Goal: Find contact information: Find contact information

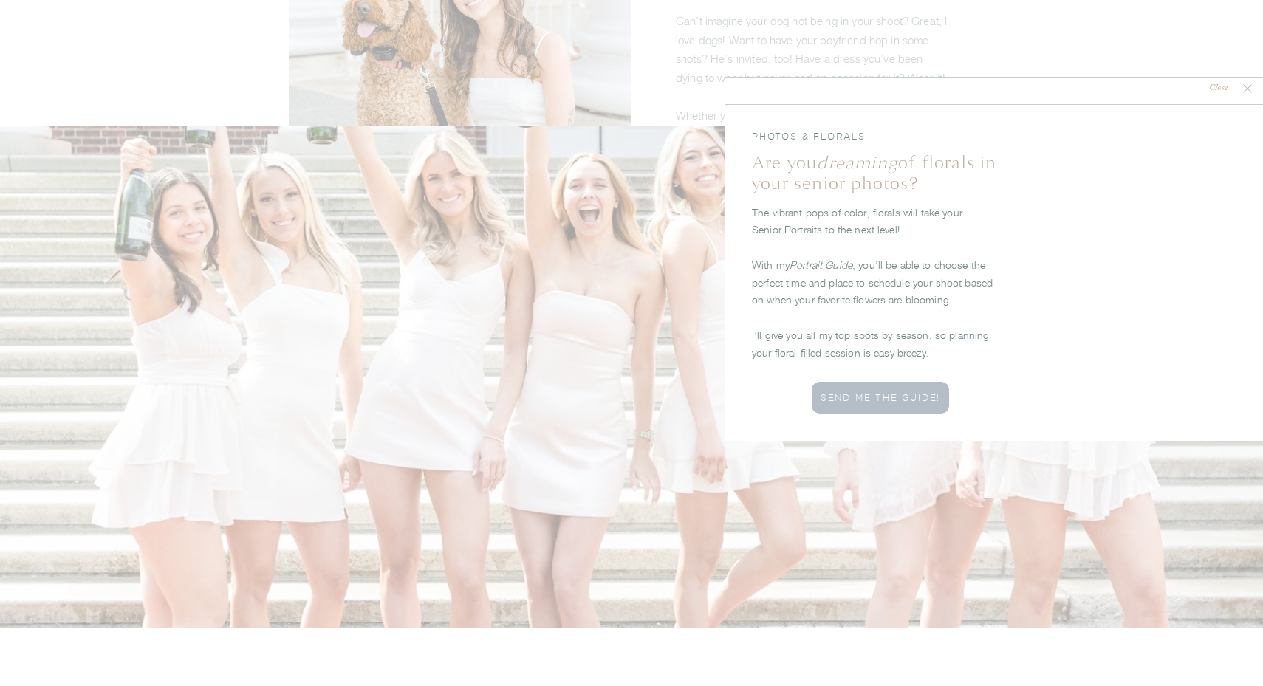
scroll to position [2033, 0]
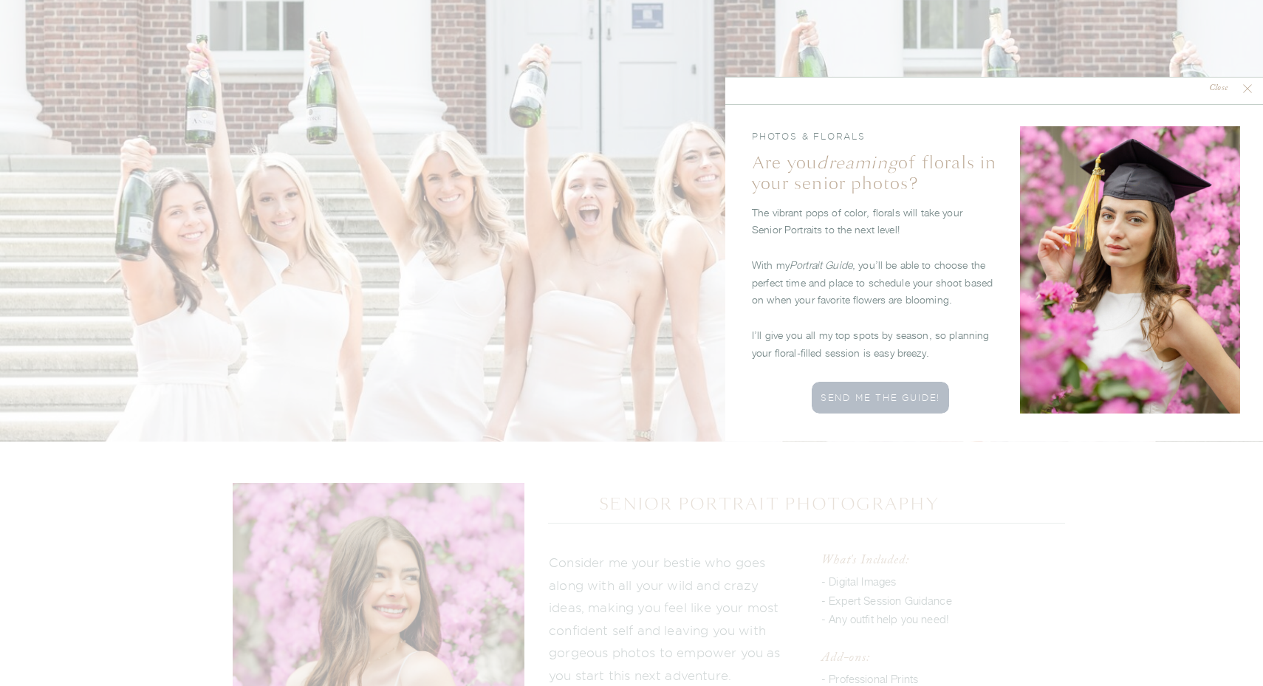
click at [1215, 86] on nav "Close" at bounding box center [1218, 89] width 44 height 14
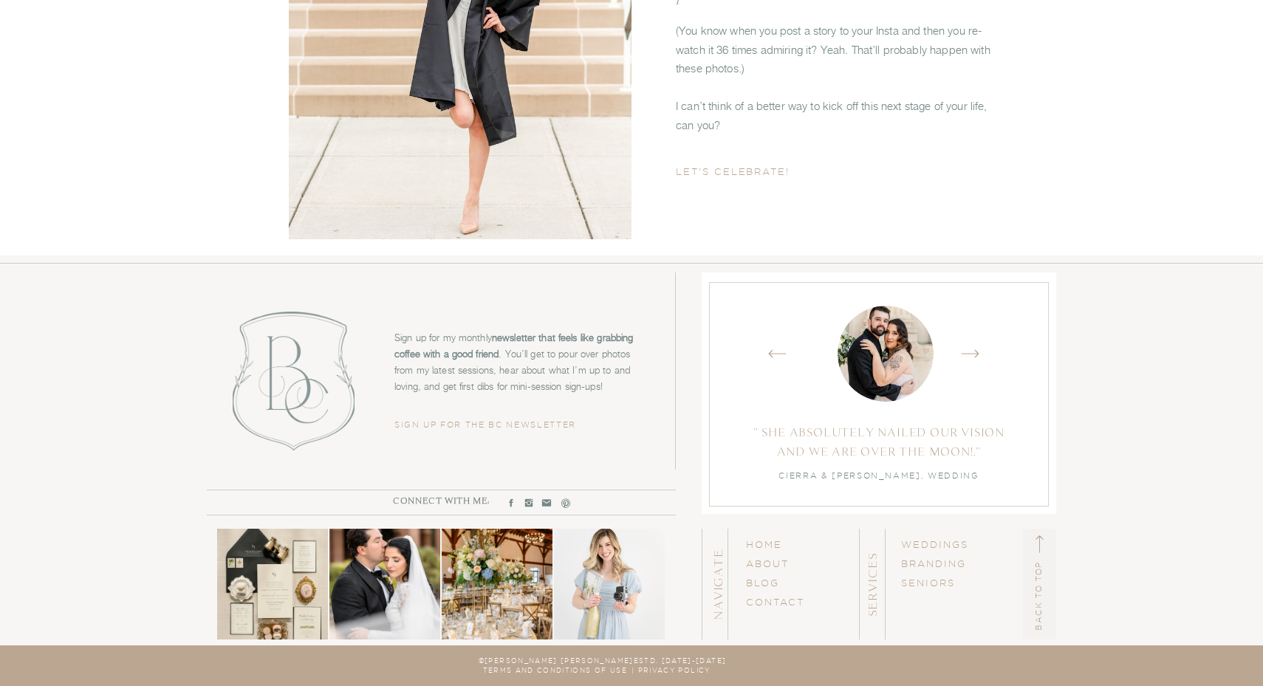
scroll to position [5780, 0]
click at [931, 584] on link "SENIORS" at bounding box center [928, 582] width 54 height 10
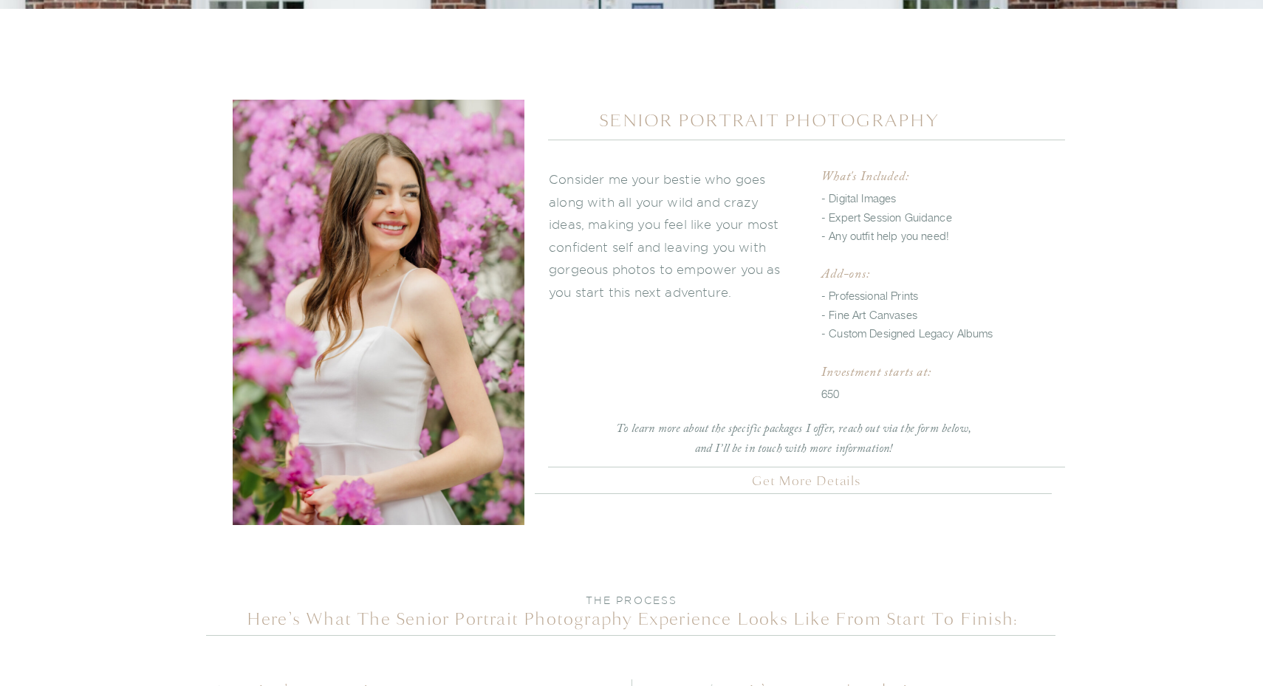
scroll to position [2313, 0]
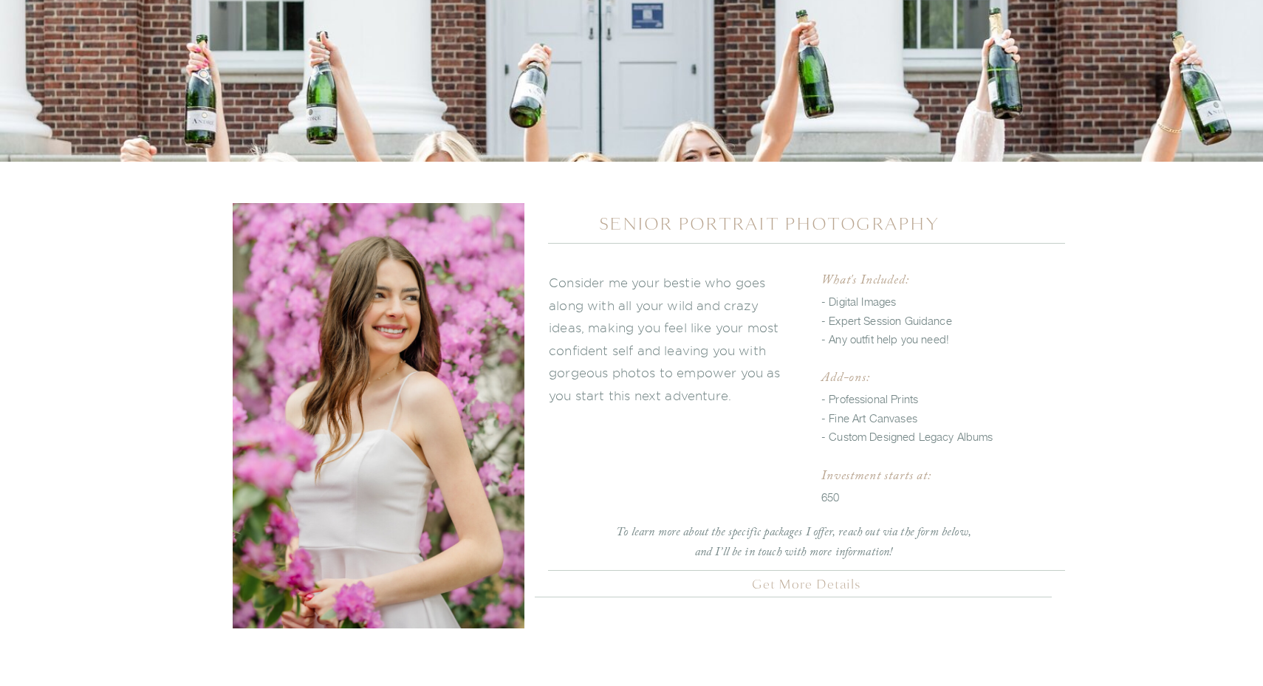
click at [835, 577] on nav "Get More Details" at bounding box center [806, 582] width 517 height 15
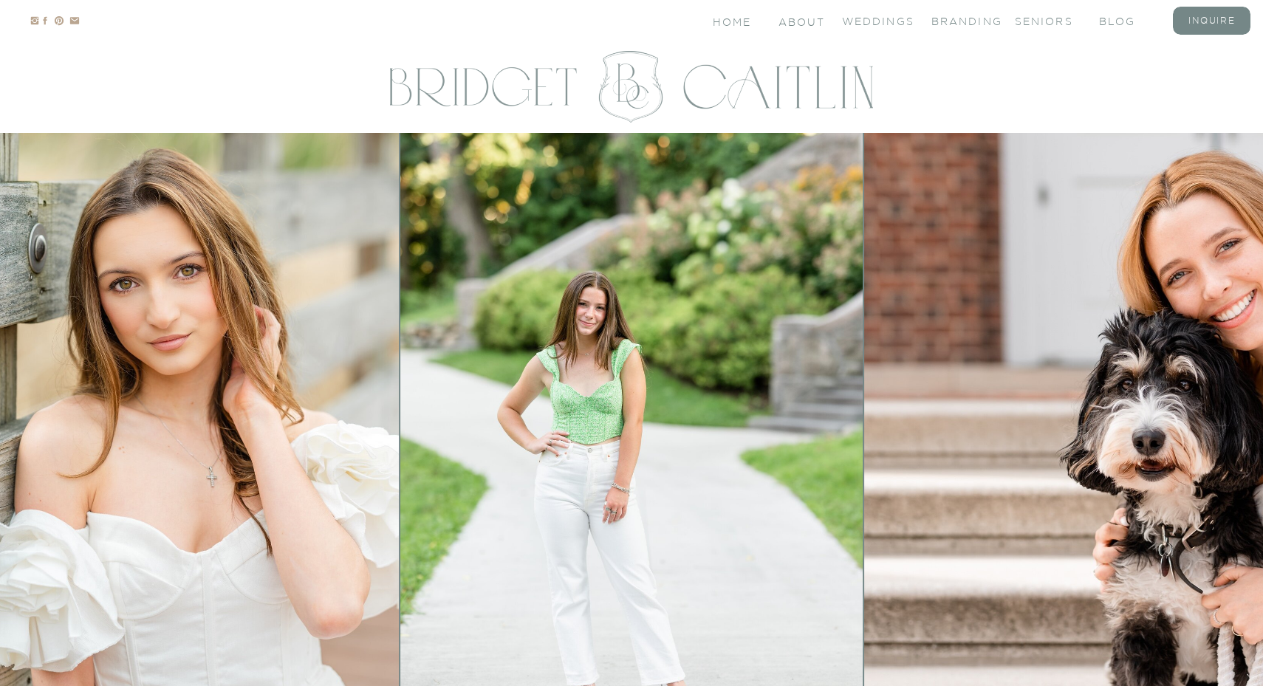
scroll to position [0, 0]
click at [789, 23] on nav "About" at bounding box center [800, 21] width 44 height 13
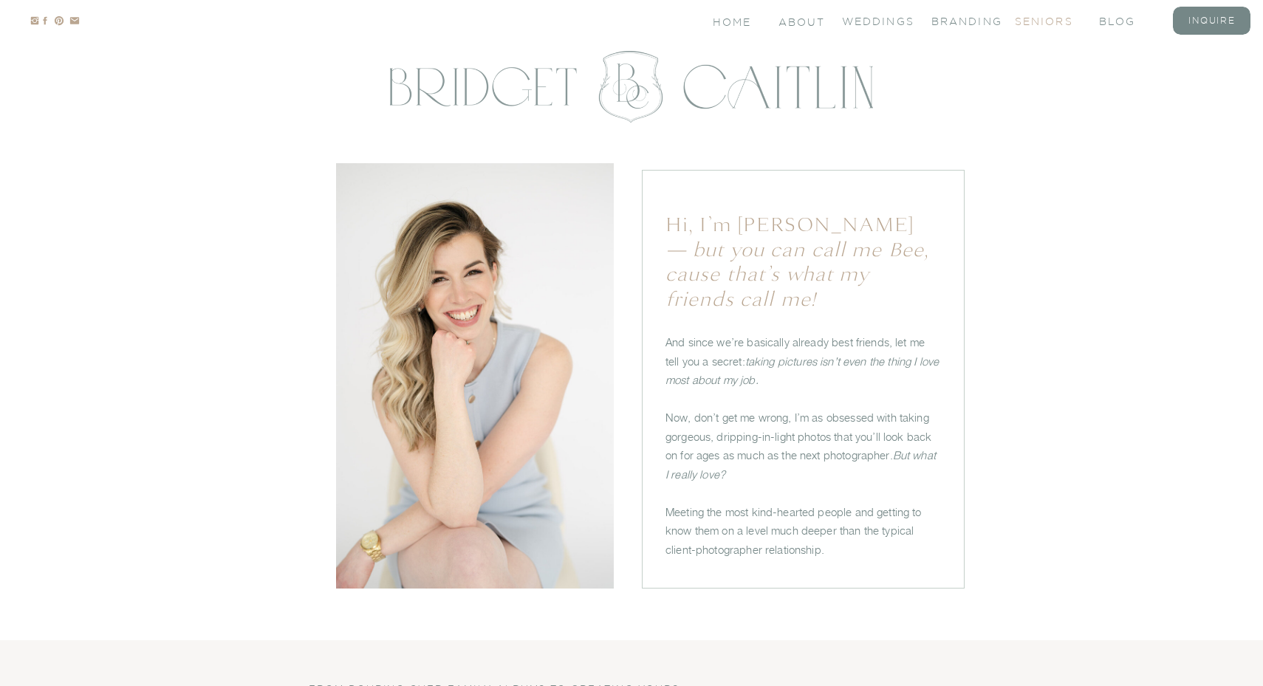
click at [1056, 18] on nav "seniors" at bounding box center [1043, 20] width 59 height 13
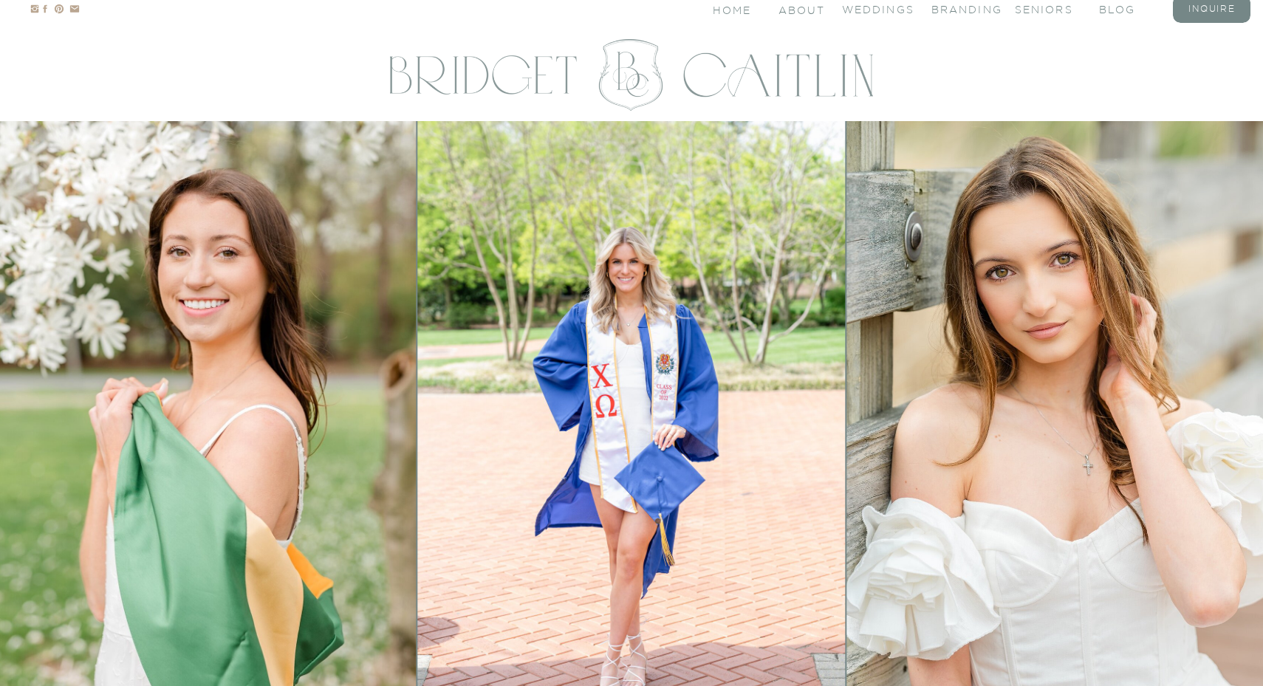
scroll to position [16, 0]
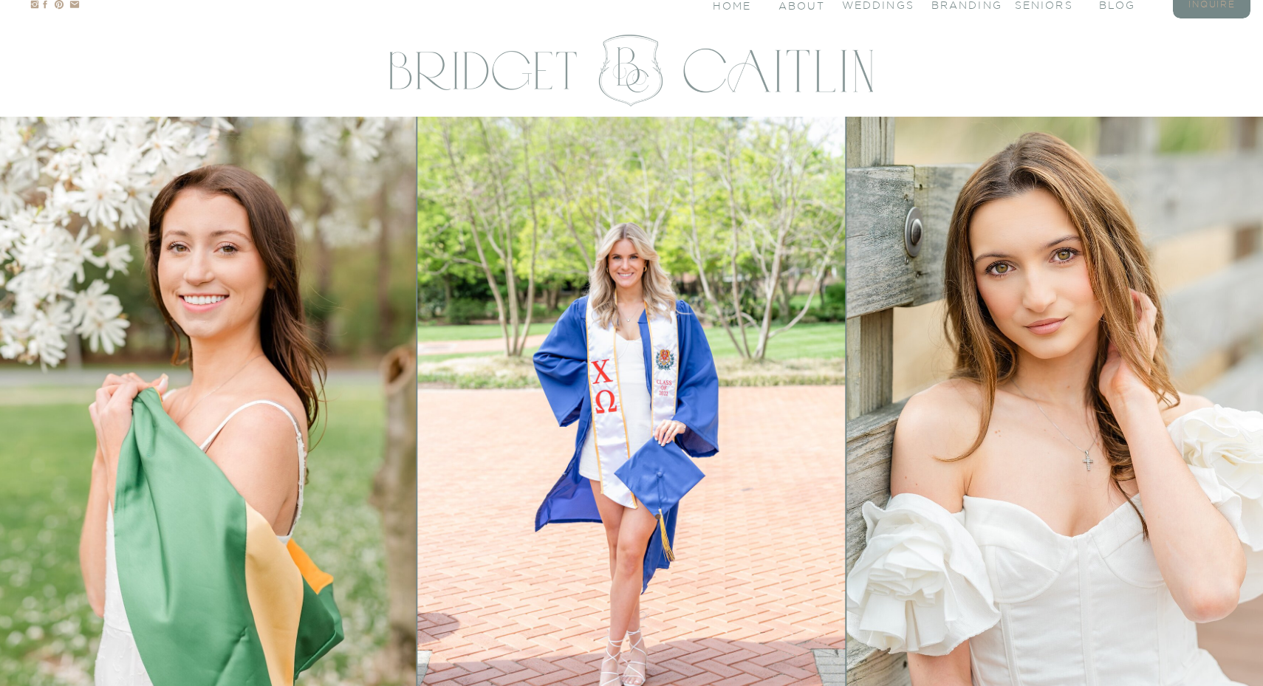
click at [1207, 10] on nav "inquire" at bounding box center [1211, 4] width 59 height 13
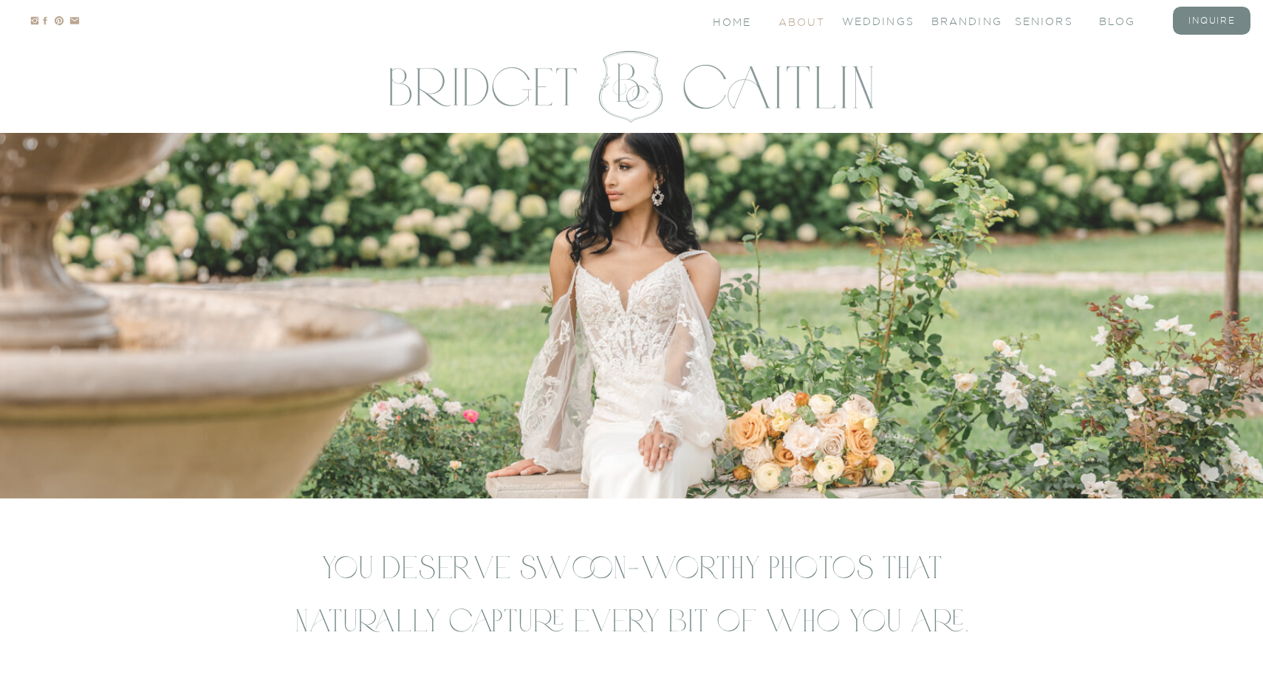
click at [799, 21] on nav "About" at bounding box center [800, 21] width 44 height 13
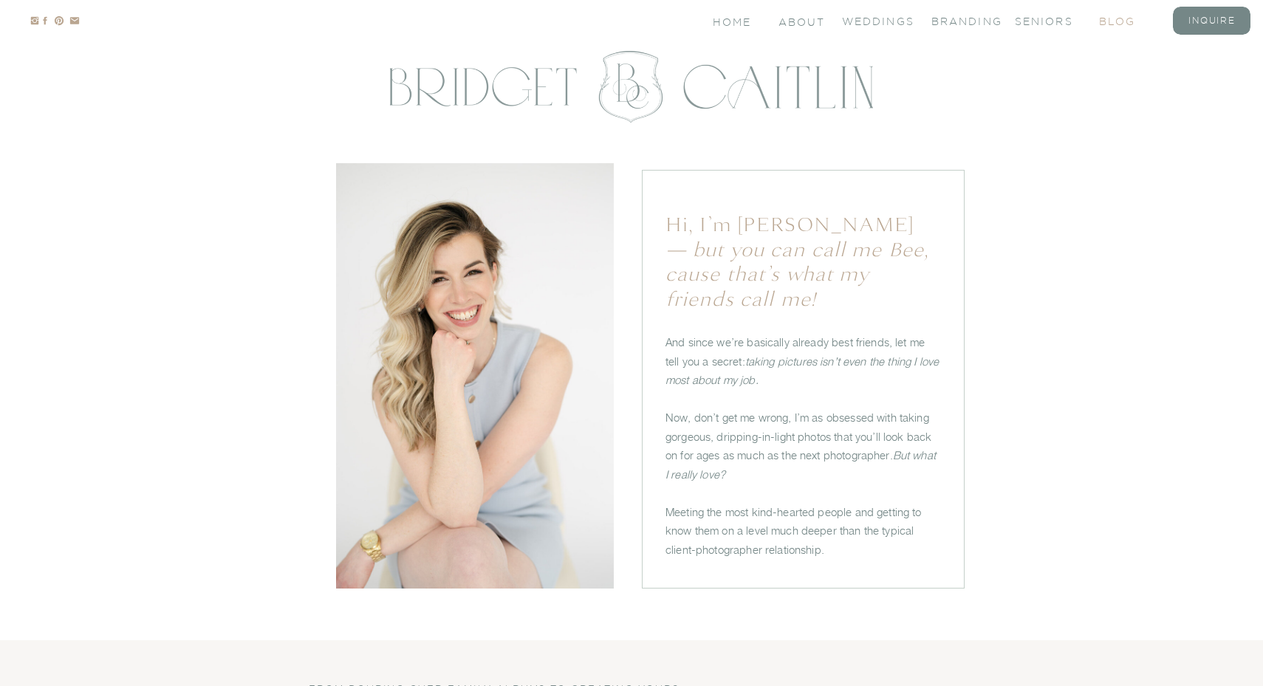
click at [1104, 24] on nav "blog" at bounding box center [1128, 20] width 59 height 13
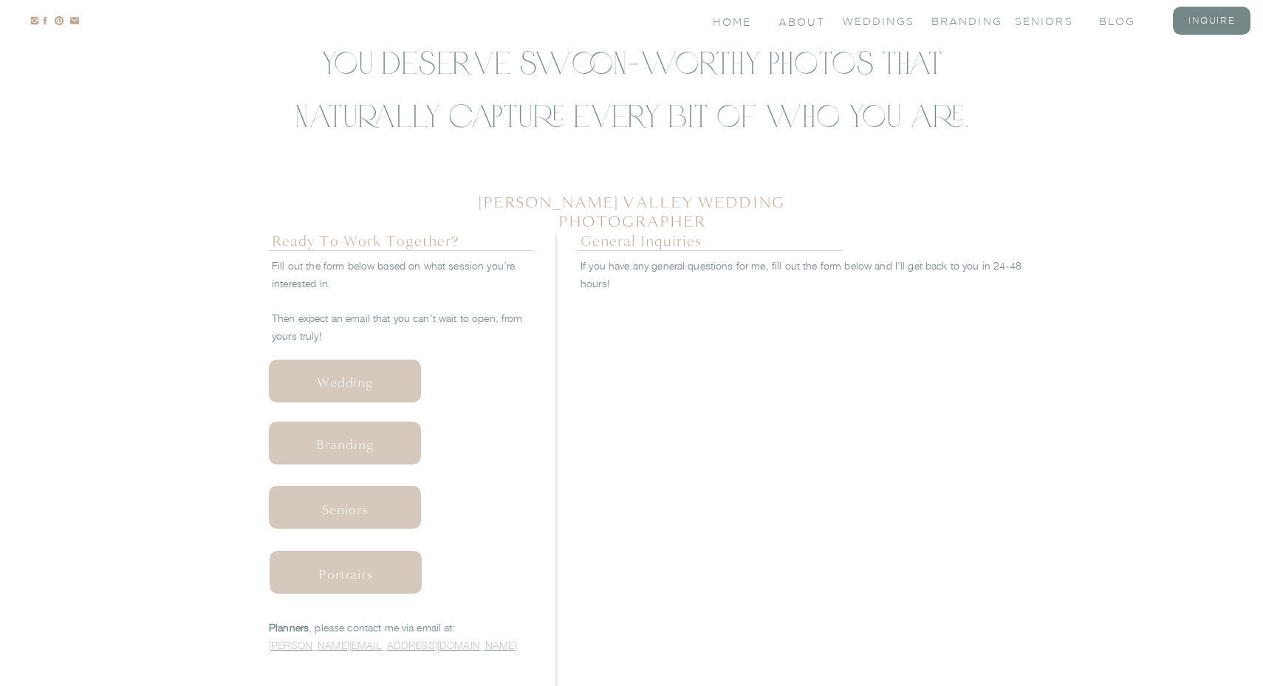
scroll to position [595, 0]
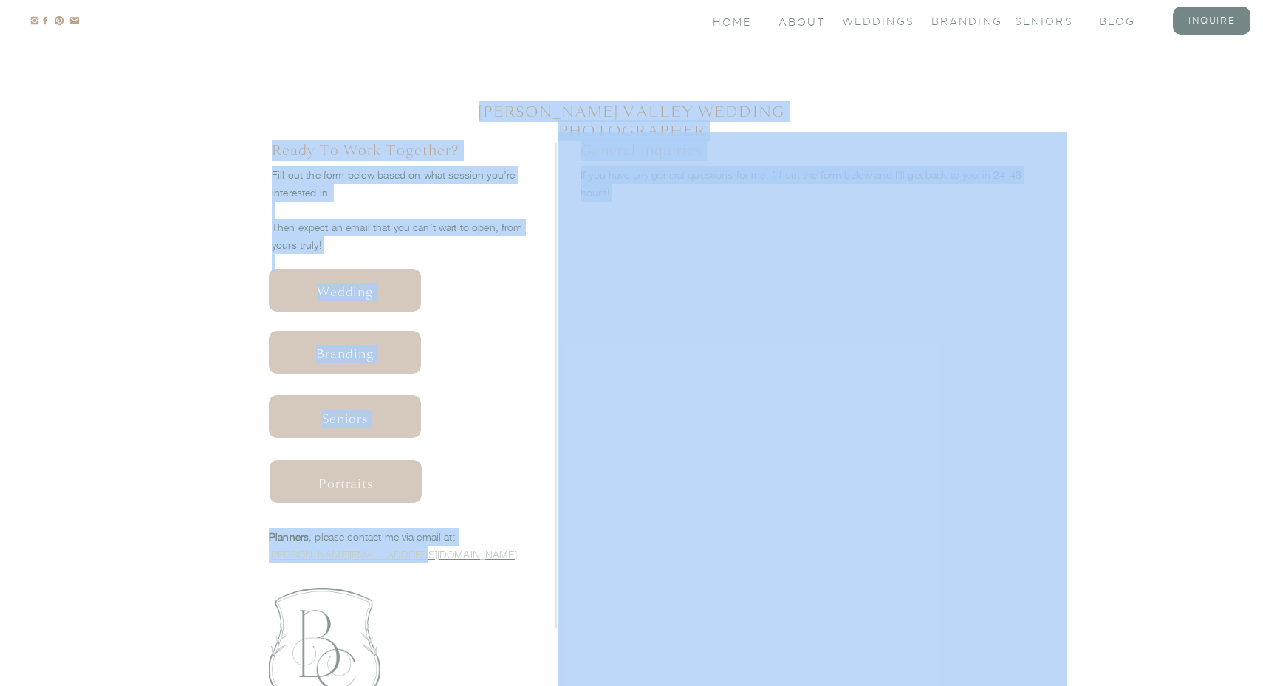
drag, startPoint x: 394, startPoint y: 549, endPoint x: 267, endPoint y: 558, distance: 126.6
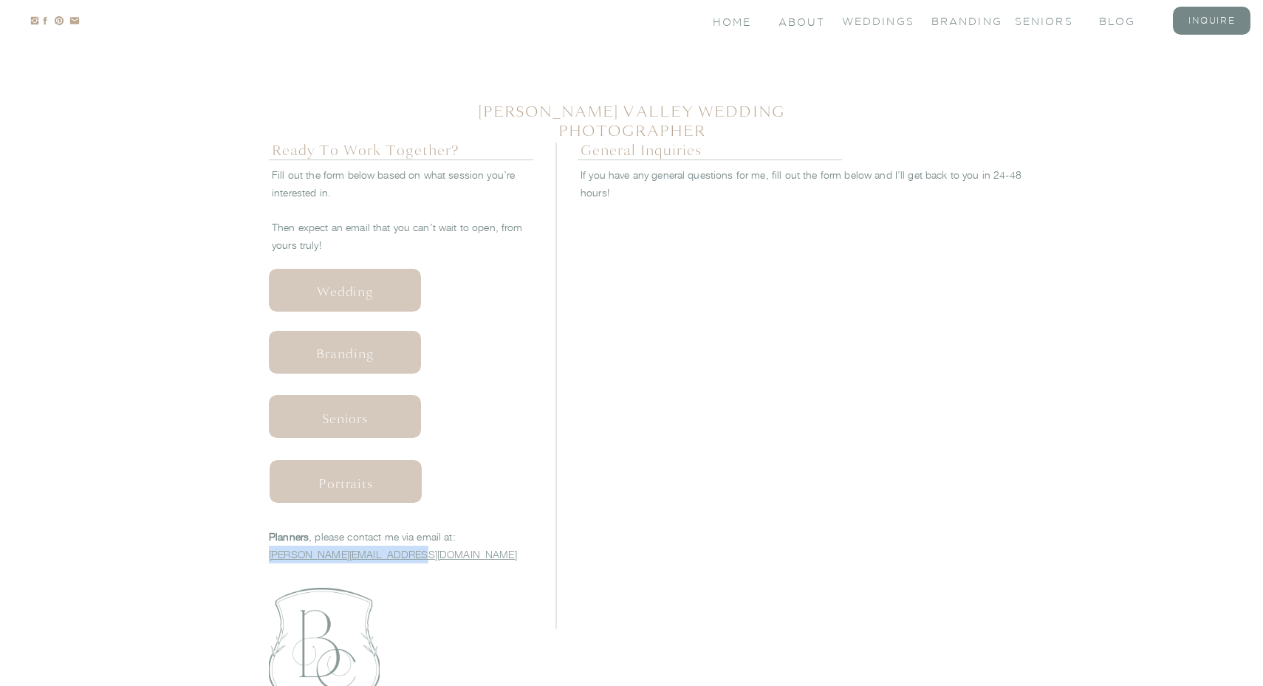
drag, startPoint x: 392, startPoint y: 552, endPoint x: 270, endPoint y: 557, distance: 121.9
click at [269, 557] on p "Planners , please contact me via email at: bridget@bridgetcaitlin.com" at bounding box center [401, 545] width 264 height 34
copy p "bridget@bridgetcaitlin.com"
click at [792, 24] on nav "About" at bounding box center [800, 21] width 44 height 13
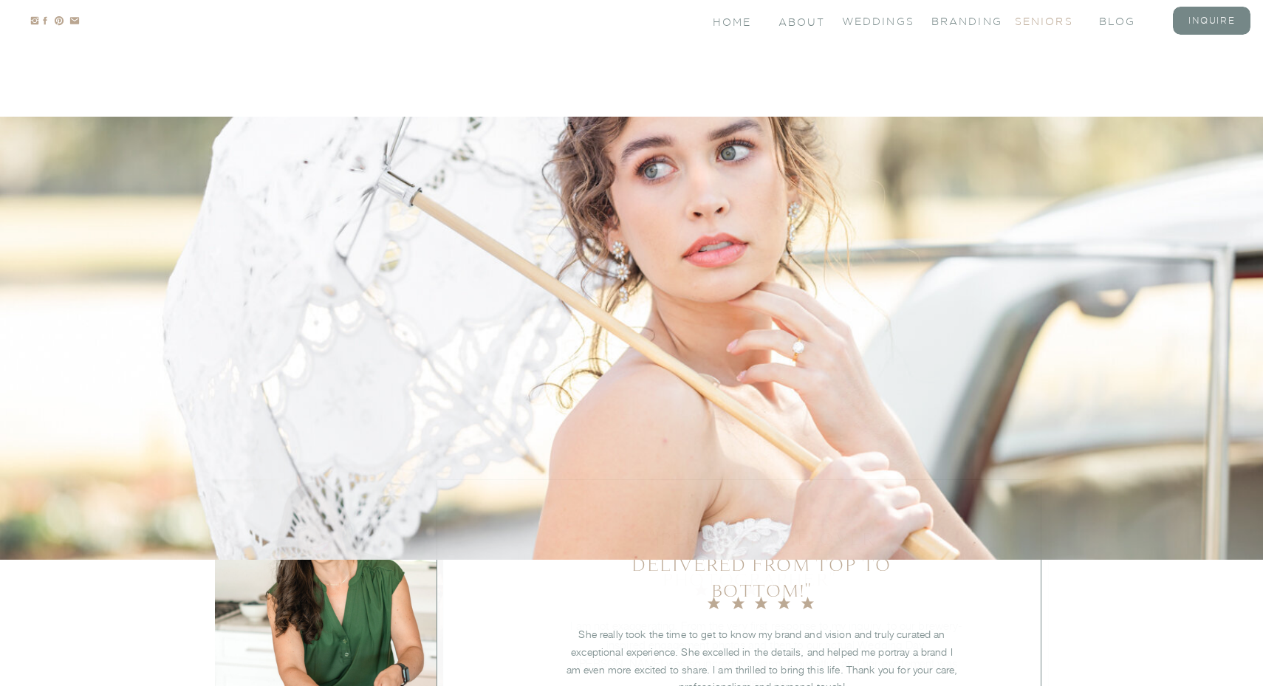
scroll to position [1640, 0]
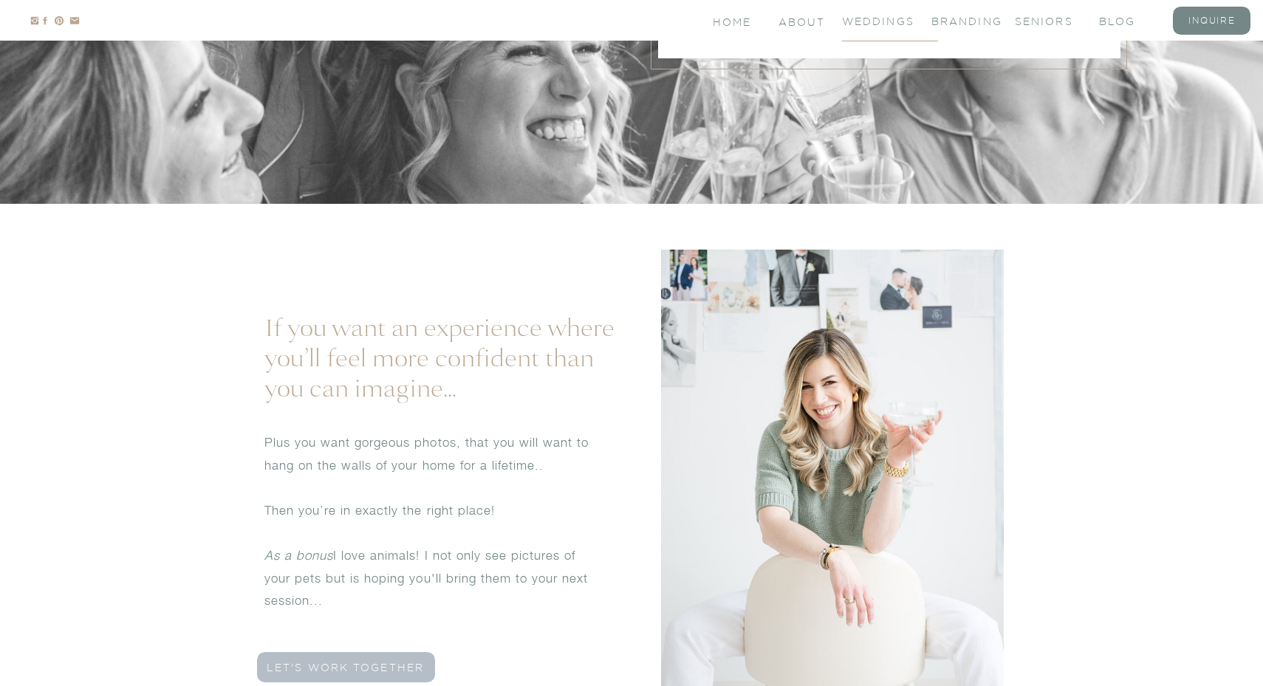
scroll to position [3941, 0]
